Goal: Information Seeking & Learning: Learn about a topic

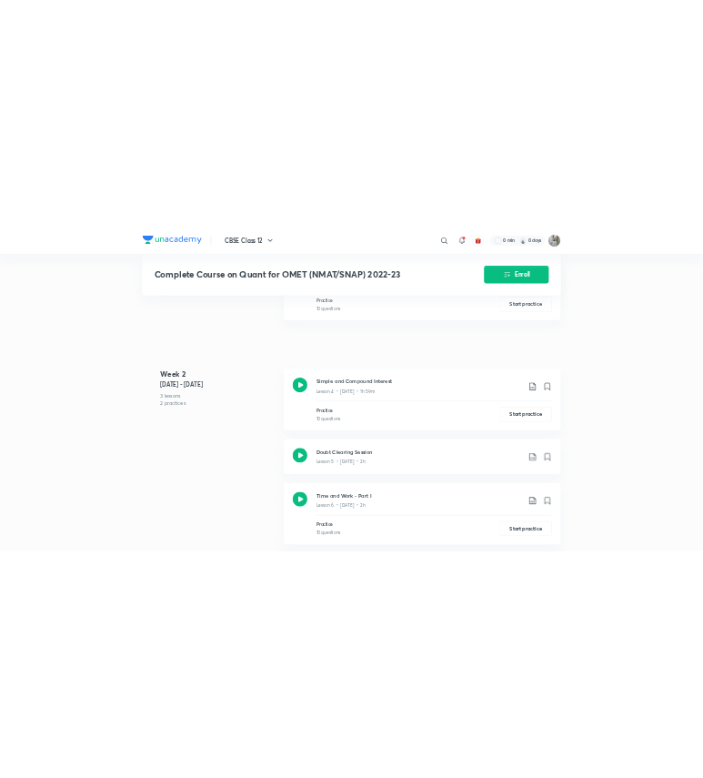
scroll to position [1110, 0]
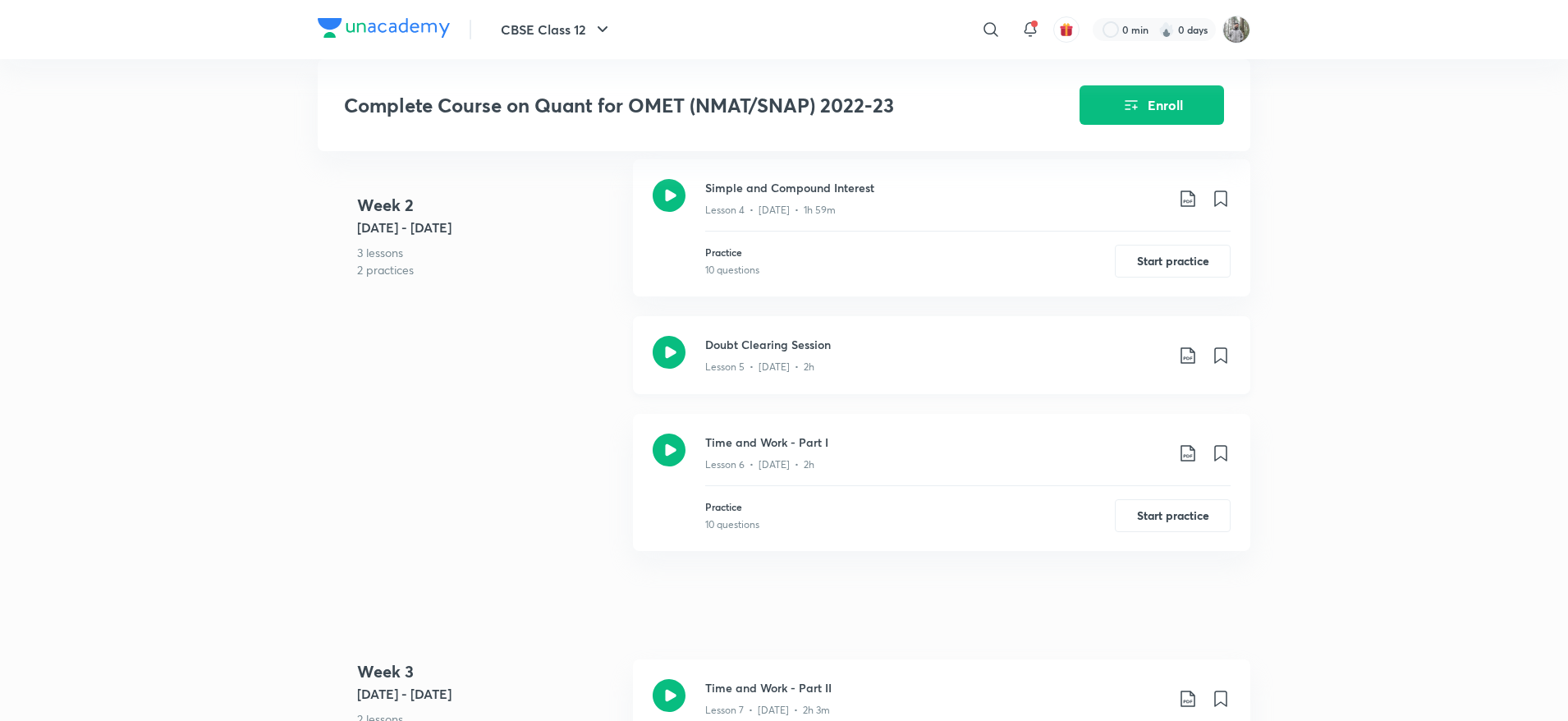
click at [852, 358] on div "Lesson 5 • Oct 5 • 2h" at bounding box center [936, 364] width 460 height 22
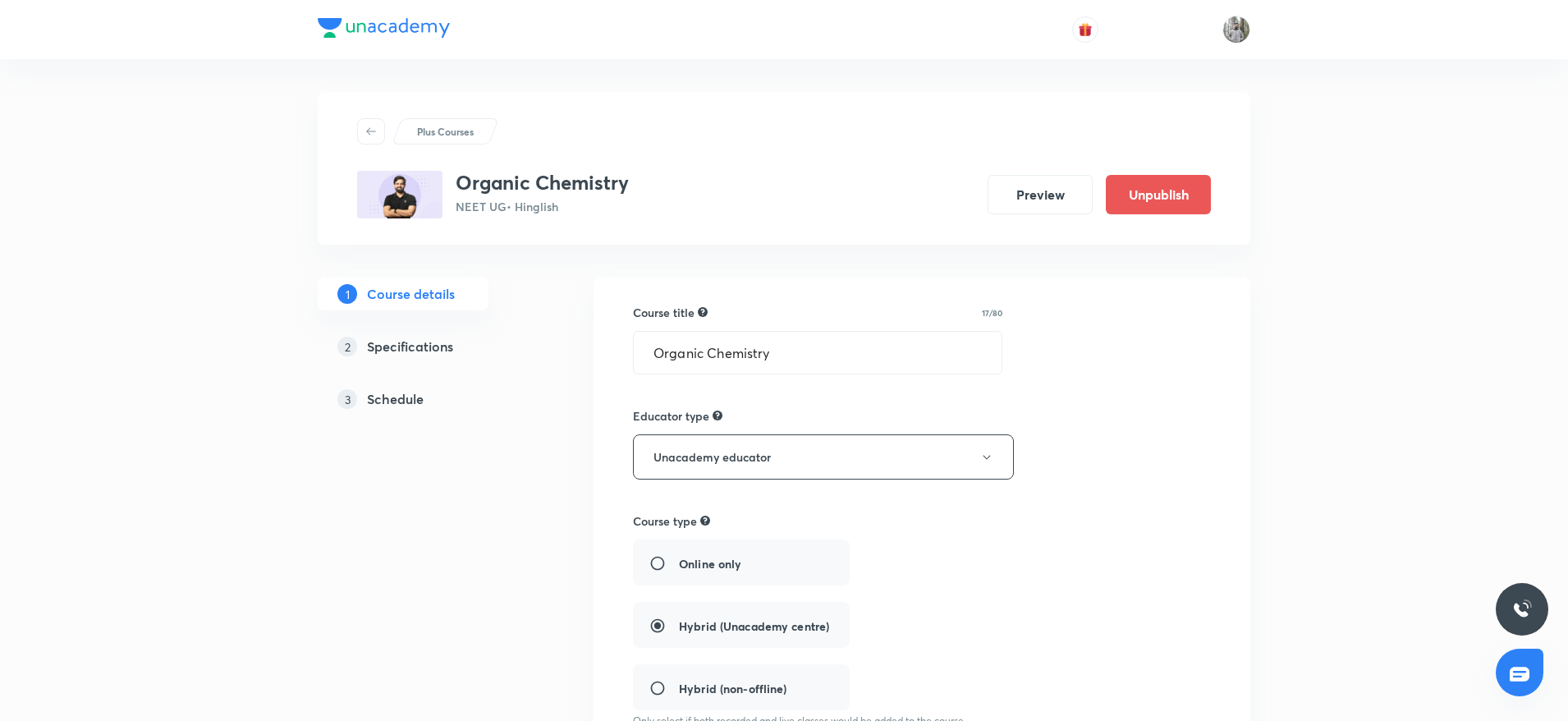
scroll to position [300, 0]
